Goal: Navigation & Orientation: Find specific page/section

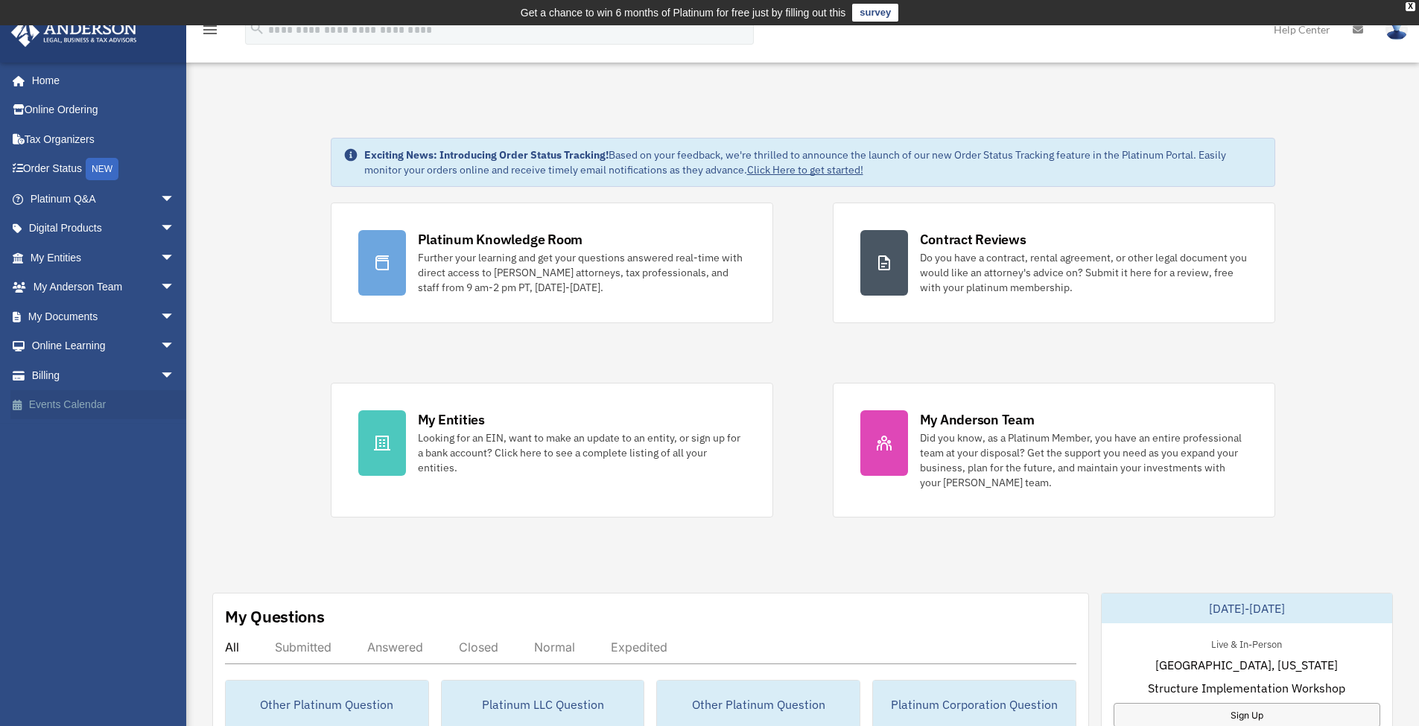
click at [76, 404] on link "Events Calendar" at bounding box center [103, 405] width 187 height 30
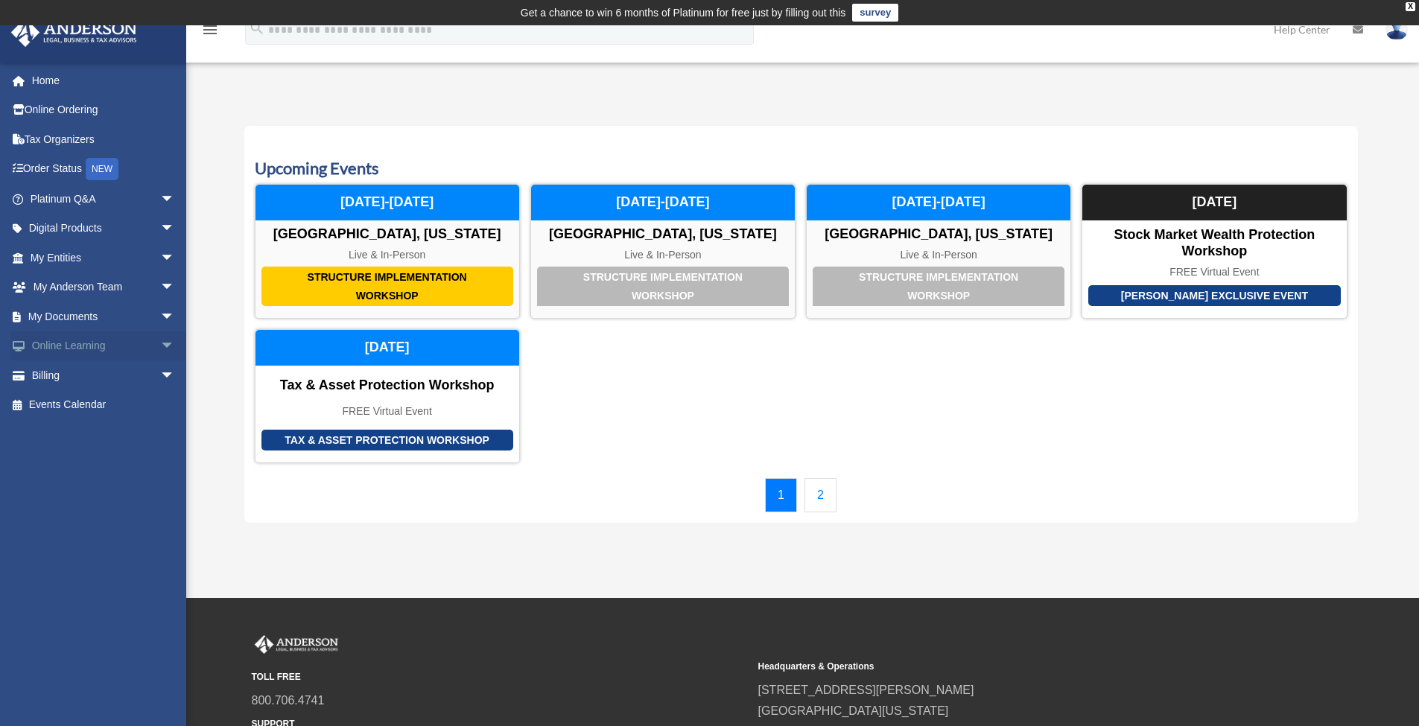
click at [160, 343] on span "arrow_drop_down" at bounding box center [175, 347] width 30 height 31
click at [90, 375] on link "Courses" at bounding box center [109, 376] width 177 height 30
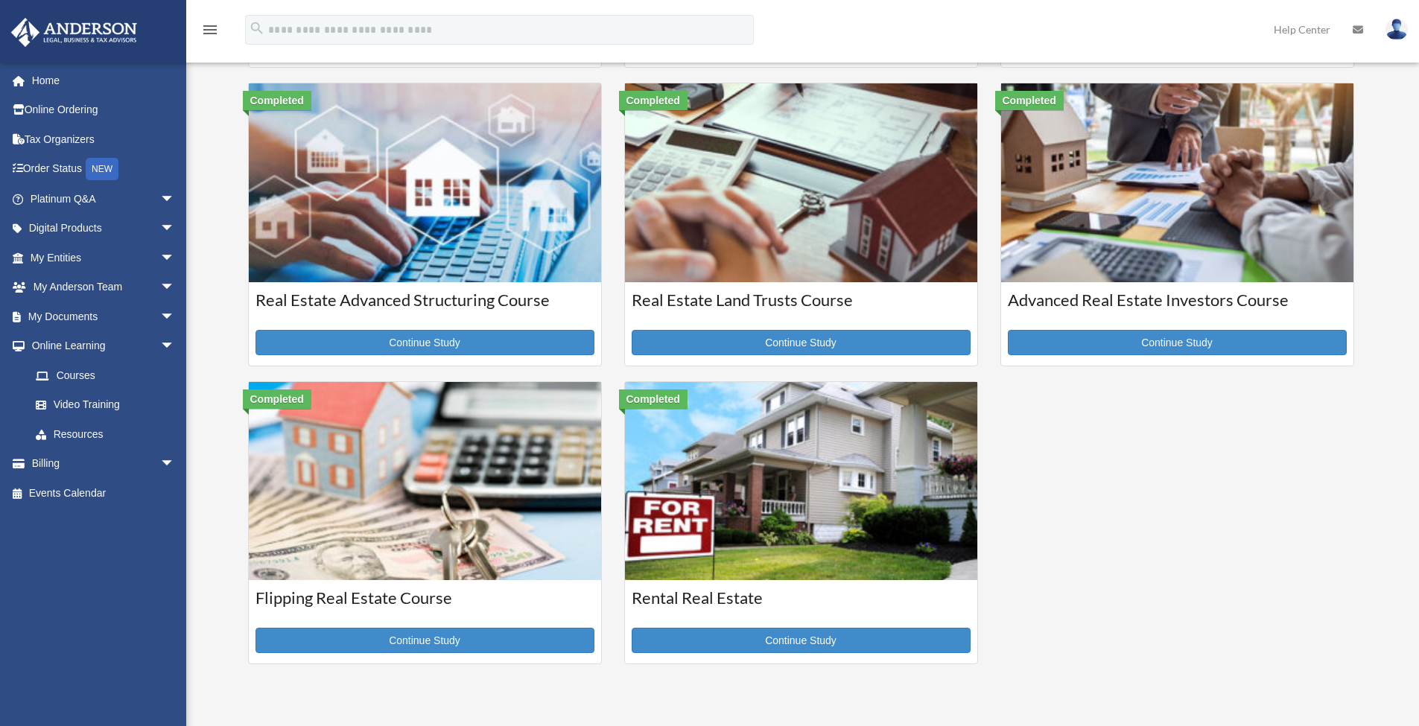
scroll to position [352, 0]
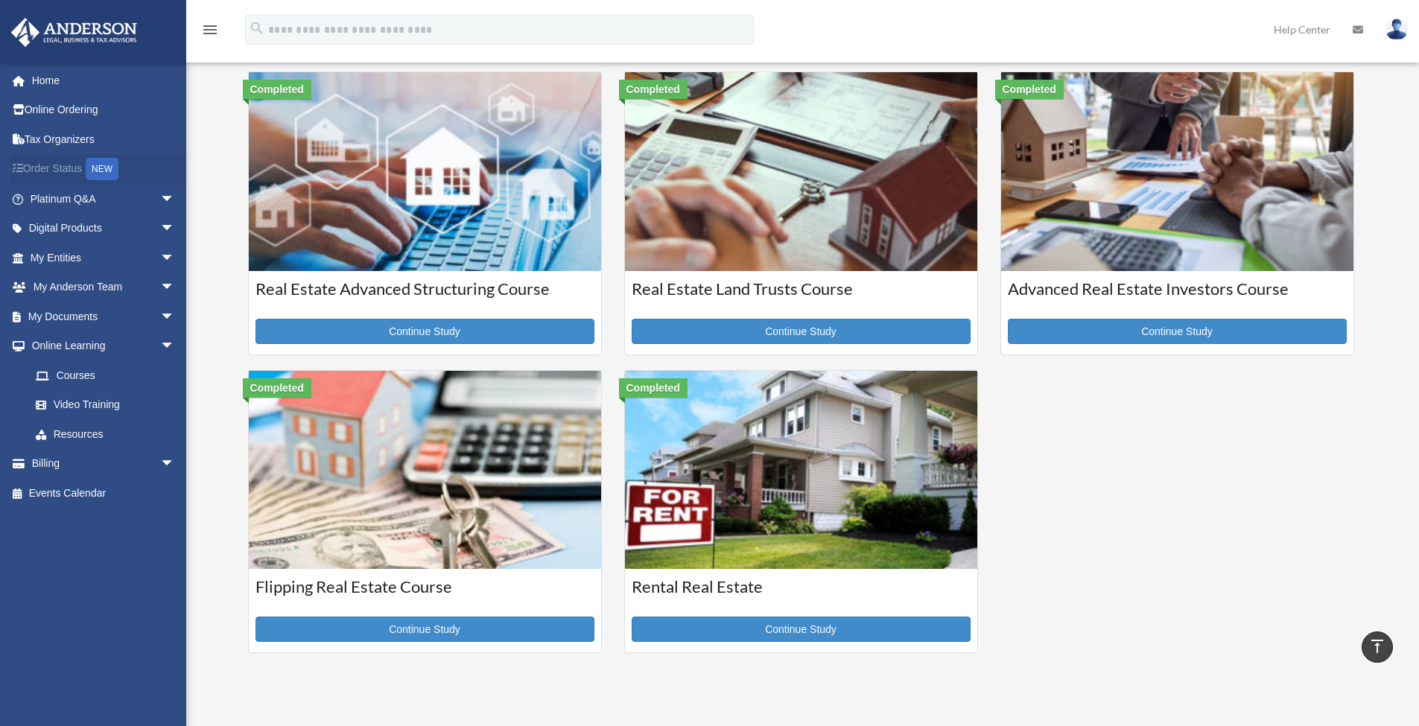
click at [53, 169] on link "Order Status NEW" at bounding box center [103, 169] width 187 height 31
